Goal: Task Accomplishment & Management: Manage account settings

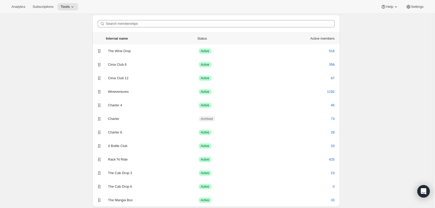
scroll to position [26, 0]
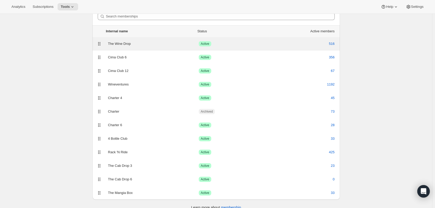
click at [116, 41] on div "The Wine Drop Success Active 516" at bounding box center [216, 43] width 241 height 7
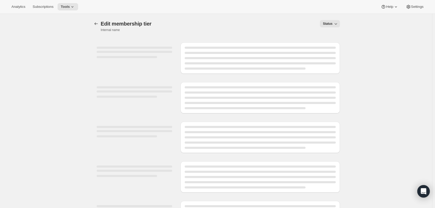
select select "variants"
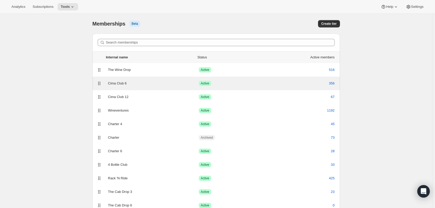
click at [121, 83] on div "Cima Club 6" at bounding box center [153, 83] width 91 height 5
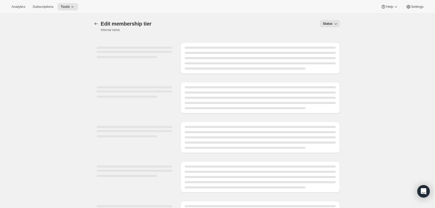
select select "variants"
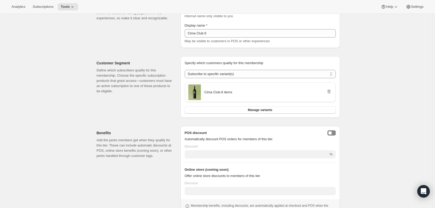
scroll to position [52, 0]
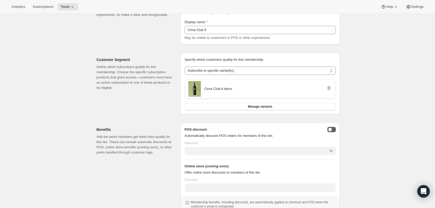
click at [333, 128] on button "posDiscountEnabled" at bounding box center [331, 129] width 8 height 5
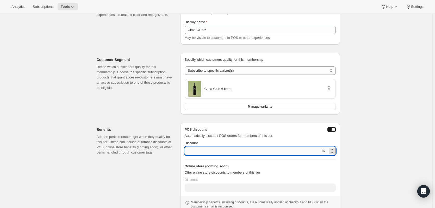
click at [202, 152] on input "Discount" at bounding box center [253, 151] width 136 height 8
type input "1"
type input "10"
type input "9"
type input "8"
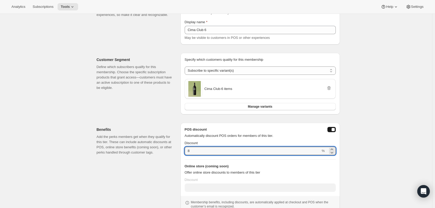
type input "8"
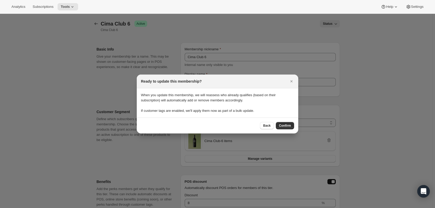
scroll to position [0, 0]
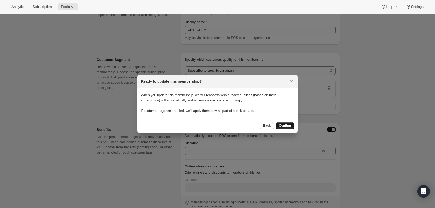
click at [287, 127] on span "Confirm" at bounding box center [285, 125] width 12 height 4
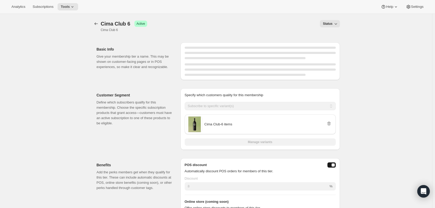
scroll to position [52, 0]
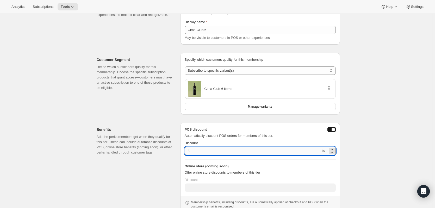
click at [250, 151] on input "8" at bounding box center [253, 151] width 136 height 8
type input "0"
type input "1"
type input "10"
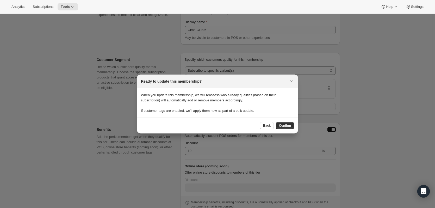
scroll to position [0, 0]
drag, startPoint x: 286, startPoint y: 127, endPoint x: 286, endPoint y: 125, distance: 2.6
click at [286, 126] on span "Confirm" at bounding box center [285, 125] width 12 height 4
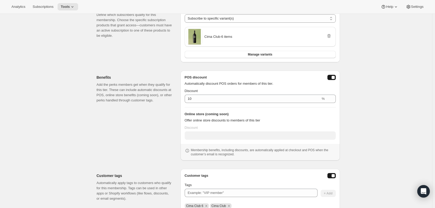
scroll to position [130, 0]
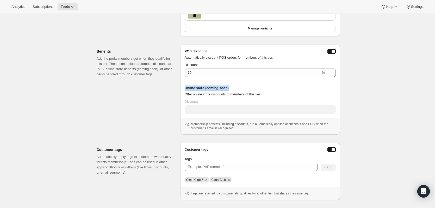
drag, startPoint x: 186, startPoint y: 88, endPoint x: 240, endPoint y: 87, distance: 54.2
click at [240, 87] on h3 "Online store (coming soon)" at bounding box center [260, 87] width 151 height 5
copy h3 "Online store (coming soon)"
